Goal: Information Seeking & Learning: Learn about a topic

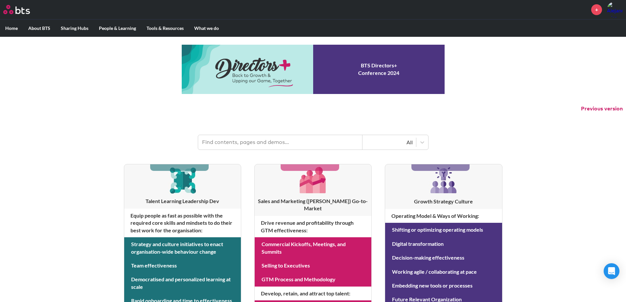
click at [208, 31] on label "What we do" at bounding box center [206, 28] width 35 height 17
click at [0, 0] on input "What we do" at bounding box center [0, 0] width 0 height 0
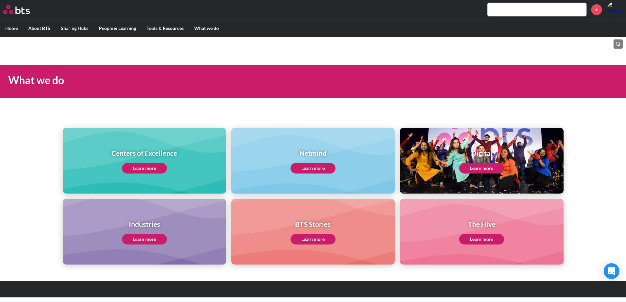
click at [182, 151] on div "Centers of Excellence Learn more" at bounding box center [144, 161] width 163 height 66
click at [152, 167] on link "Learn more" at bounding box center [144, 168] width 45 height 11
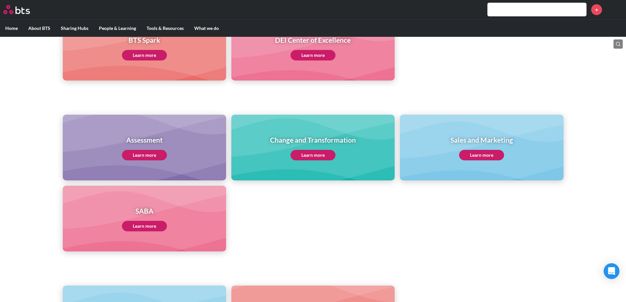
scroll to position [241, 0]
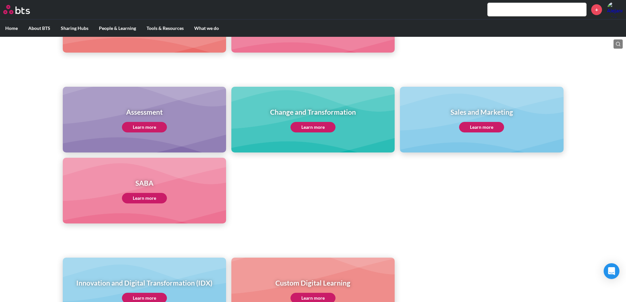
click at [476, 125] on link "Learn more" at bounding box center [481, 127] width 45 height 11
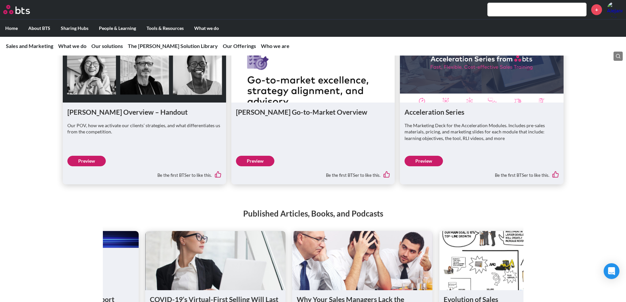
scroll to position [826, 0]
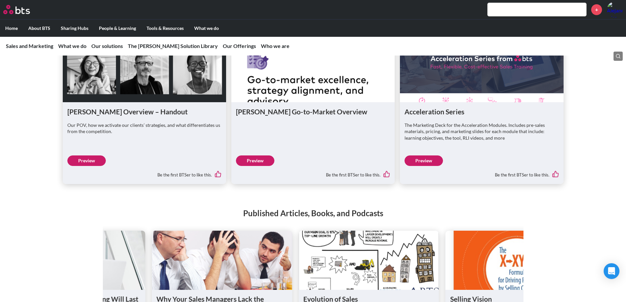
click at [431, 166] on link "Preview" at bounding box center [423, 160] width 38 height 11
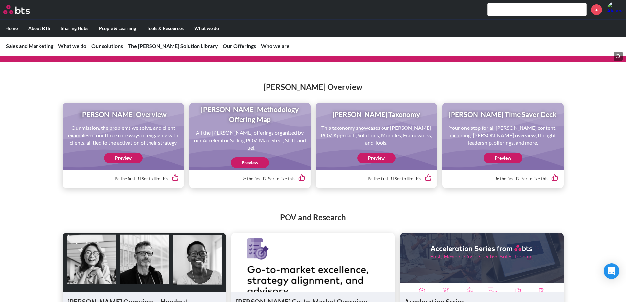
scroll to position [636, 0]
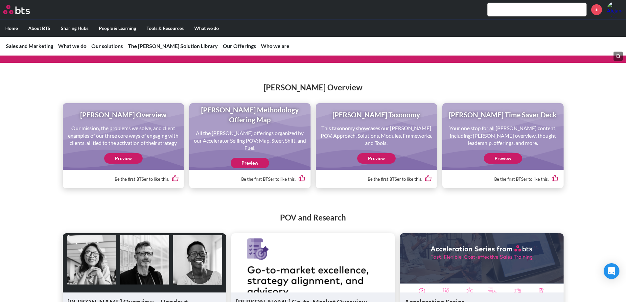
click at [243, 168] on link "Preview" at bounding box center [250, 163] width 38 height 11
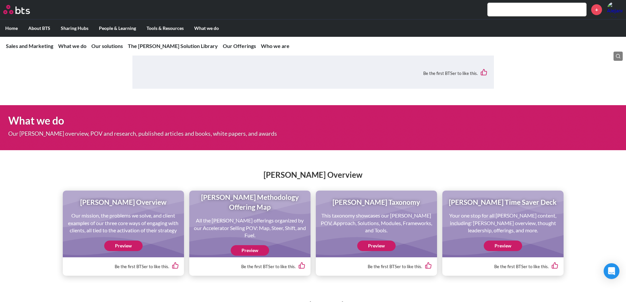
scroll to position [577, 0]
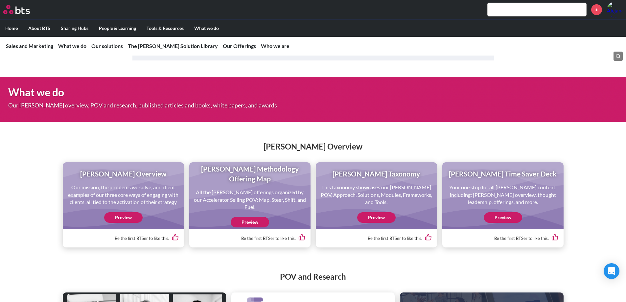
click at [493, 223] on link "Preview" at bounding box center [502, 217] width 38 height 11
